Goal: Find specific page/section: Find specific page/section

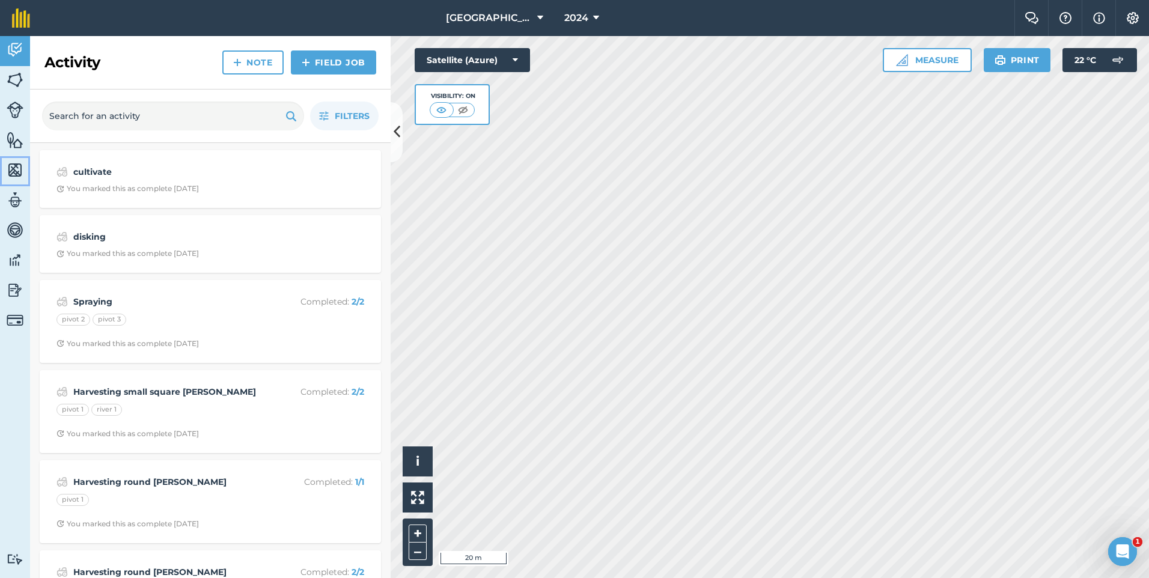
click at [14, 176] on img at bounding box center [15, 170] width 17 height 18
